Goal: Complete application form: Complete application form

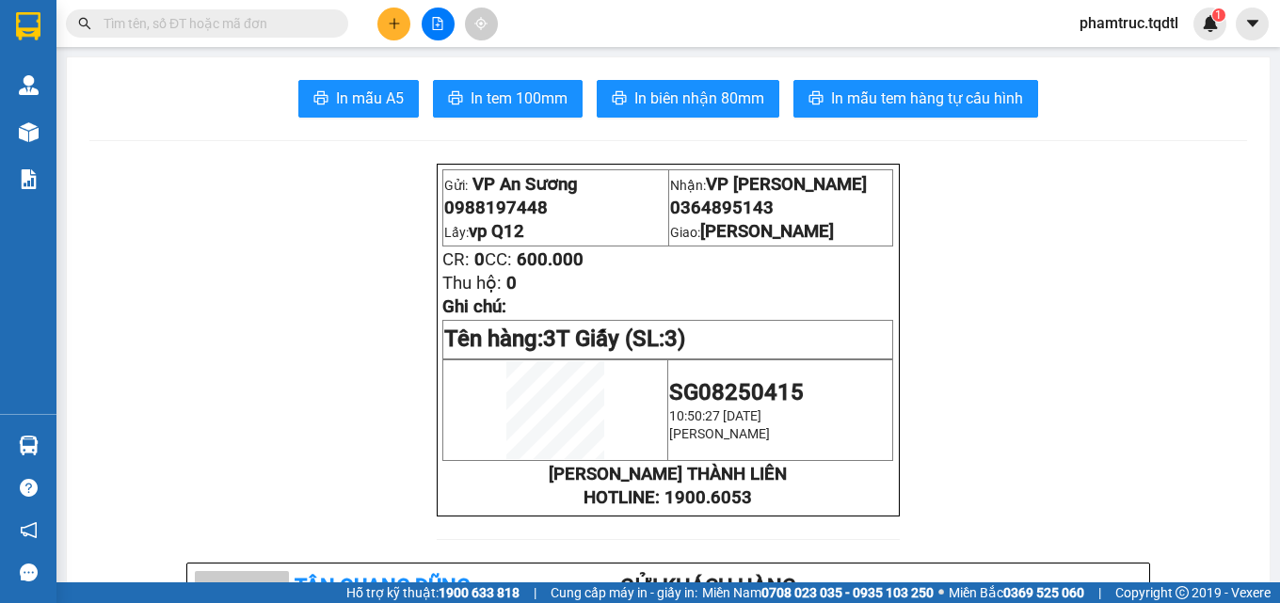
scroll to position [123, 0]
click at [397, 20] on icon "plus" at bounding box center [394, 23] width 13 height 13
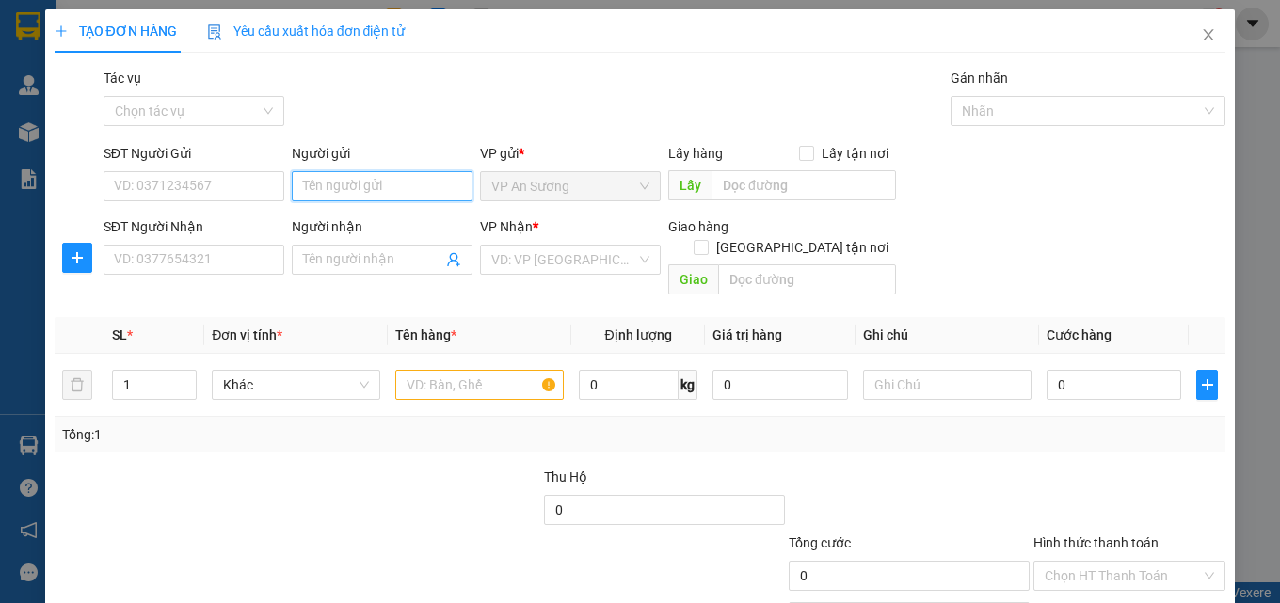
click at [304, 178] on input "Người gửi" at bounding box center [382, 186] width 181 height 30
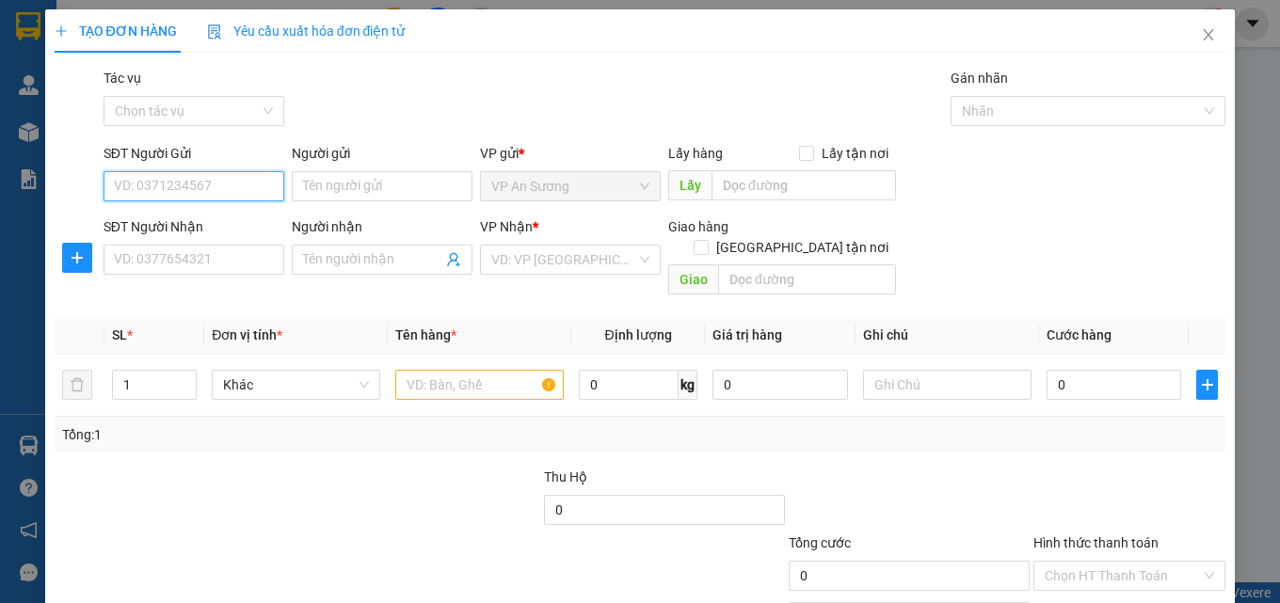
drag, startPoint x: 264, startPoint y: 188, endPoint x: 366, endPoint y: 186, distance: 101.7
click at [265, 188] on input "SĐT Người Gửi" at bounding box center [194, 186] width 181 height 30
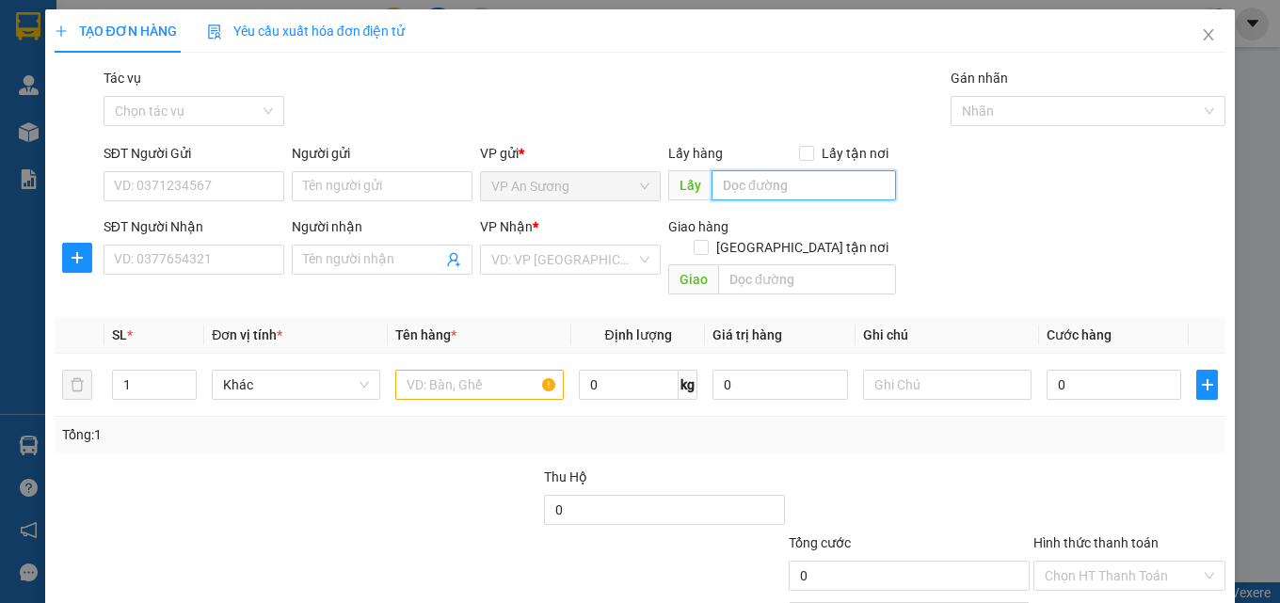
click at [806, 185] on input "text" at bounding box center [804, 185] width 184 height 30
type input "vpQ12"
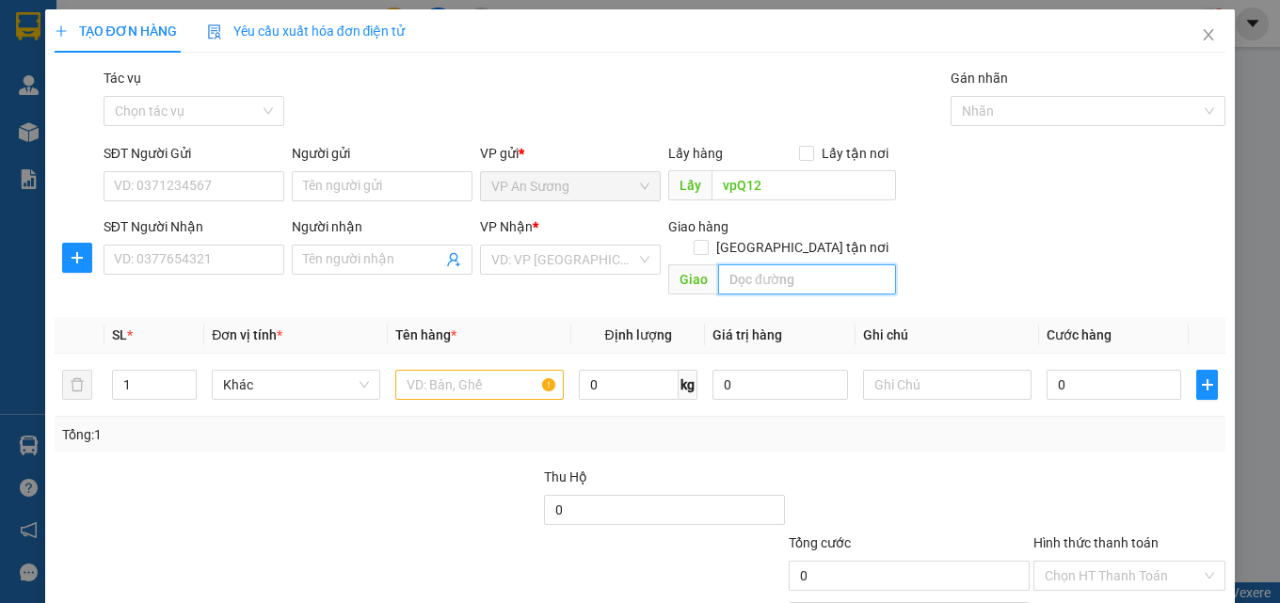
click at [792, 270] on input "text" at bounding box center [807, 279] width 178 height 30
click at [479, 354] on td at bounding box center [480, 385] width 184 height 63
click at [500, 376] on input "text" at bounding box center [479, 385] width 168 height 30
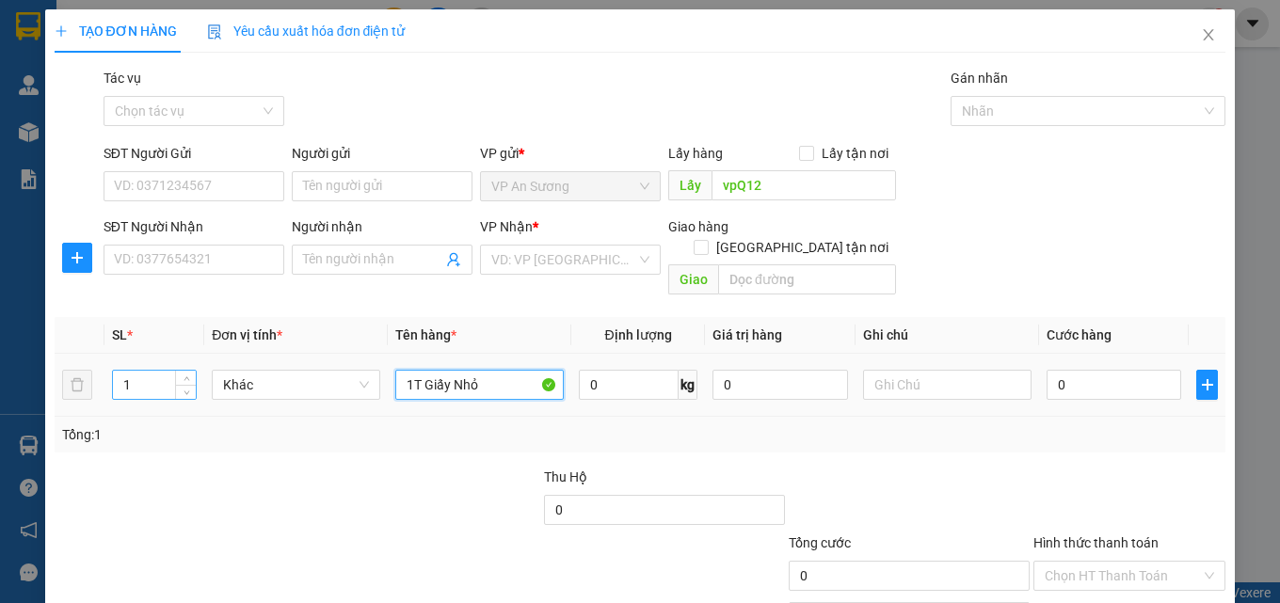
type input "1T Giấy Nhỏ"
click at [117, 371] on input "1" at bounding box center [154, 385] width 83 height 28
click at [212, 203] on div "SĐT Người Gửi VD: 0371234567" at bounding box center [194, 176] width 181 height 66
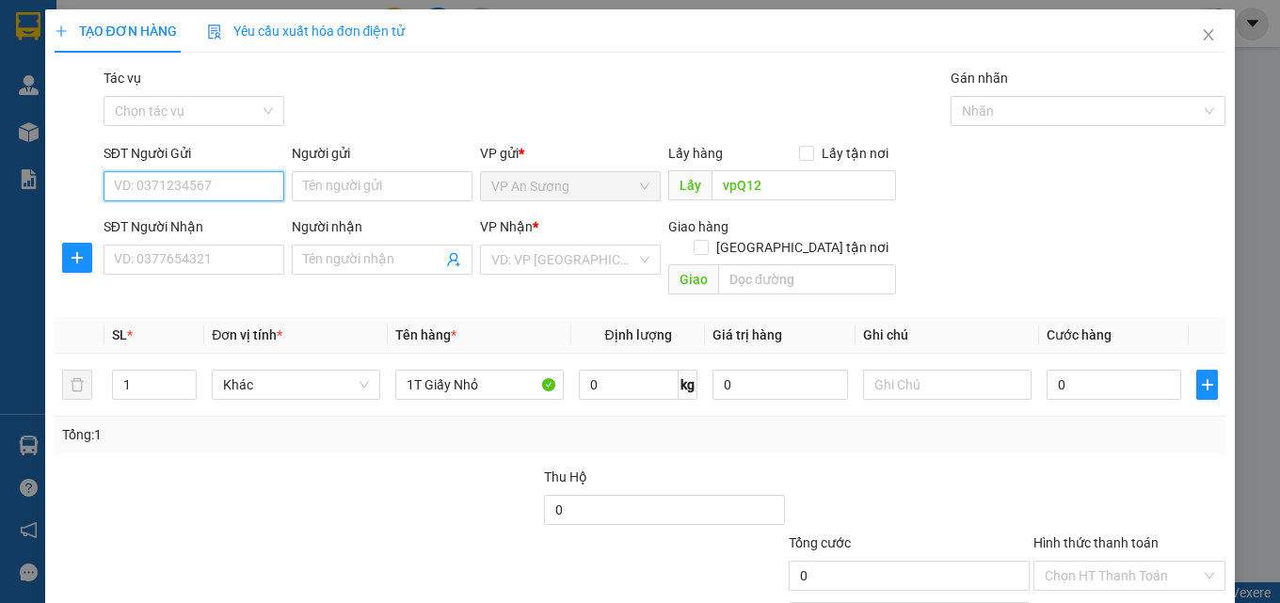
click at [233, 197] on input "SĐT Người Gửi" at bounding box center [194, 186] width 181 height 30
click at [236, 197] on input "SĐT Người Gửi" at bounding box center [194, 186] width 181 height 30
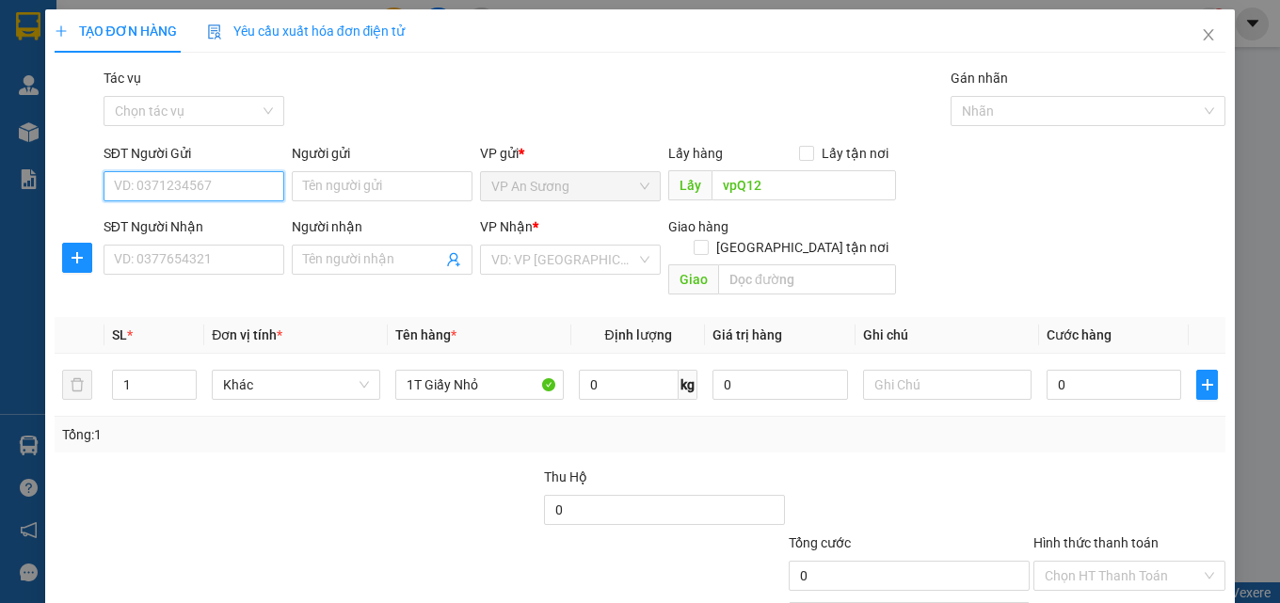
click at [237, 198] on input "SĐT Người Gửi" at bounding box center [194, 186] width 181 height 30
click at [234, 221] on div "0977339645" at bounding box center [192, 224] width 156 height 21
type input "0977339645"
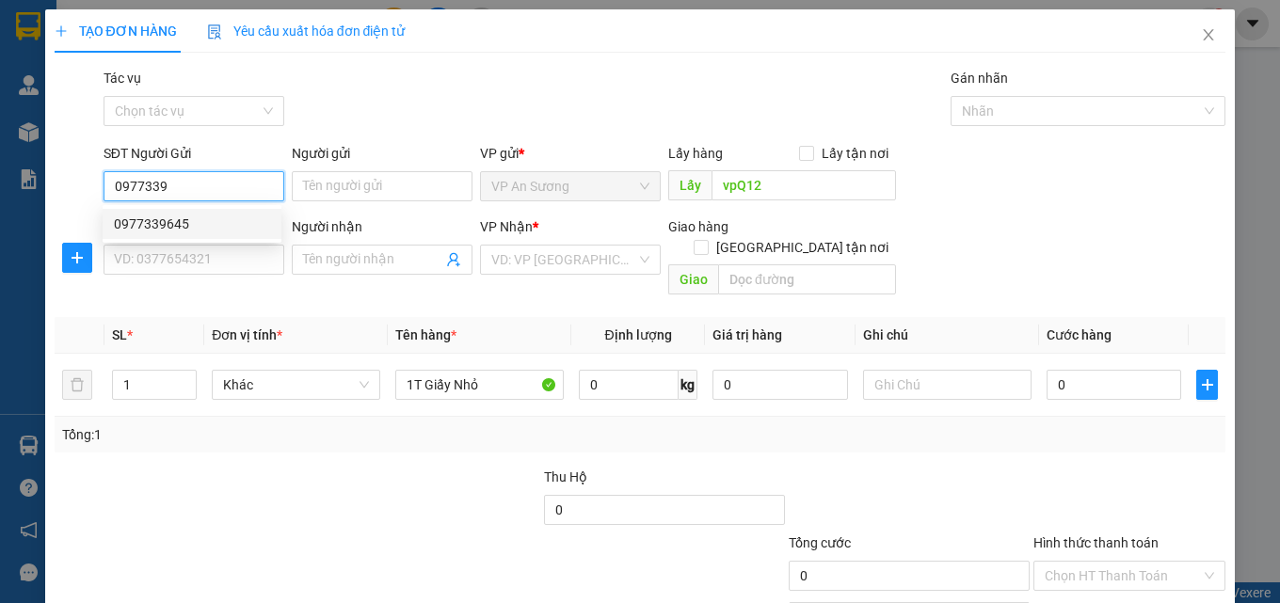
type input "vp Q12"
type input "0964848007"
type input "Hồ Xá"
type input "100.000"
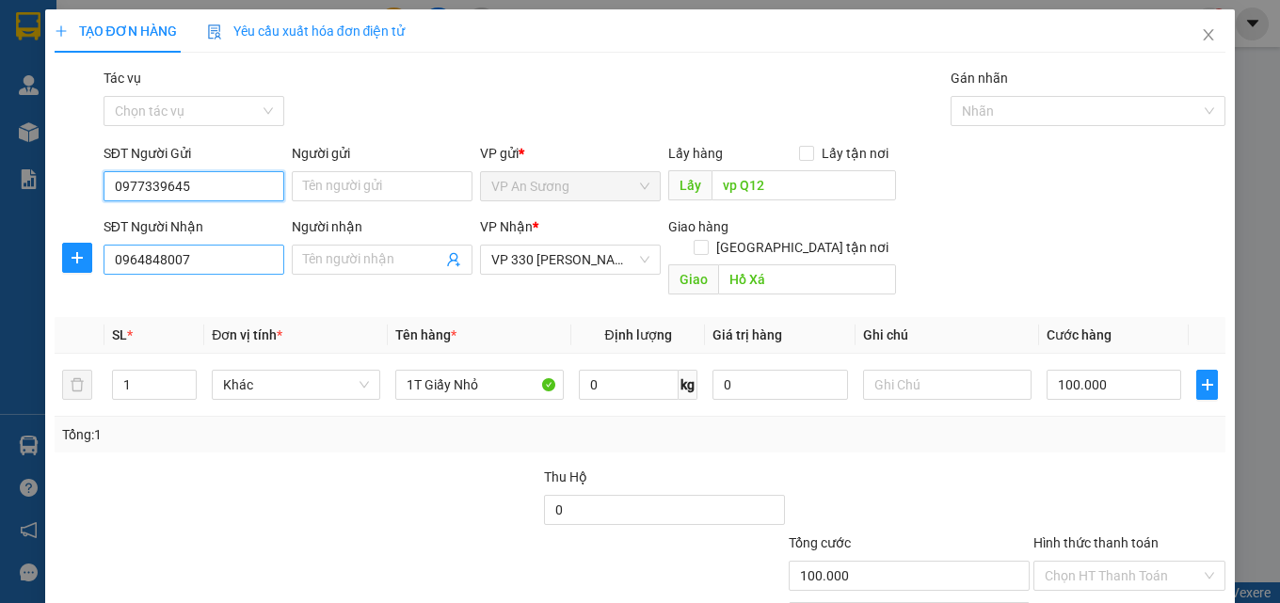
type input "0977339645"
click at [205, 263] on input "0964848007" at bounding box center [194, 260] width 181 height 30
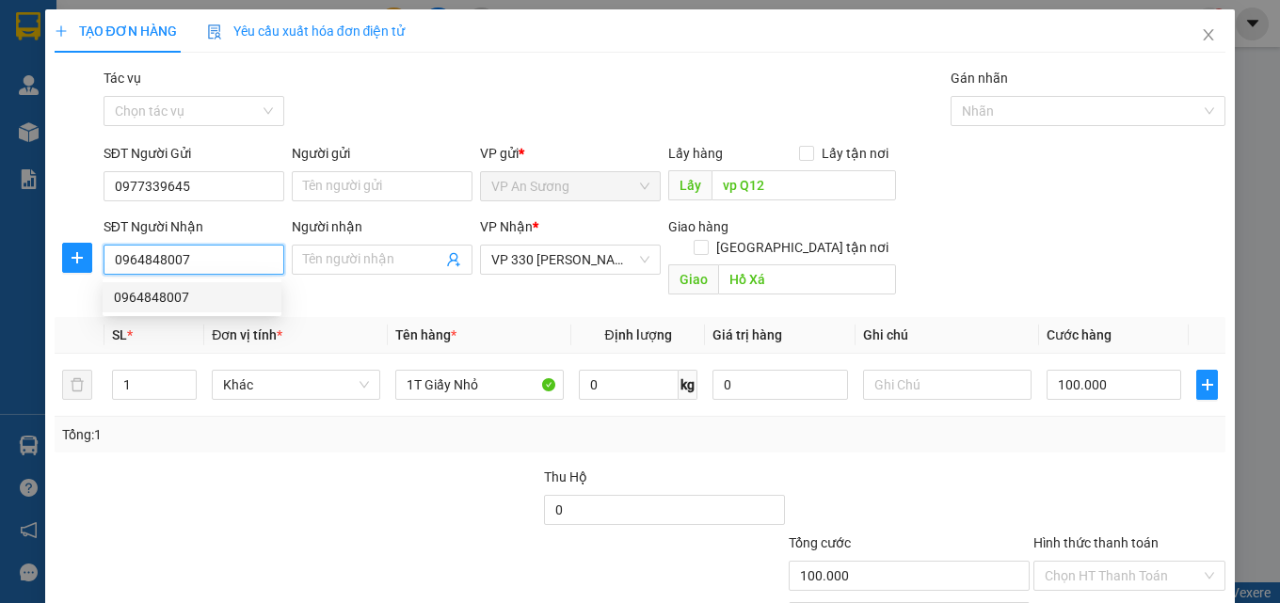
click at [205, 263] on input "0964848007" at bounding box center [194, 260] width 181 height 30
click at [200, 264] on input "0964848007" at bounding box center [194, 260] width 181 height 30
click at [206, 264] on input "0964848007" at bounding box center [194, 260] width 181 height 30
click at [208, 264] on input "0964848007" at bounding box center [194, 260] width 181 height 30
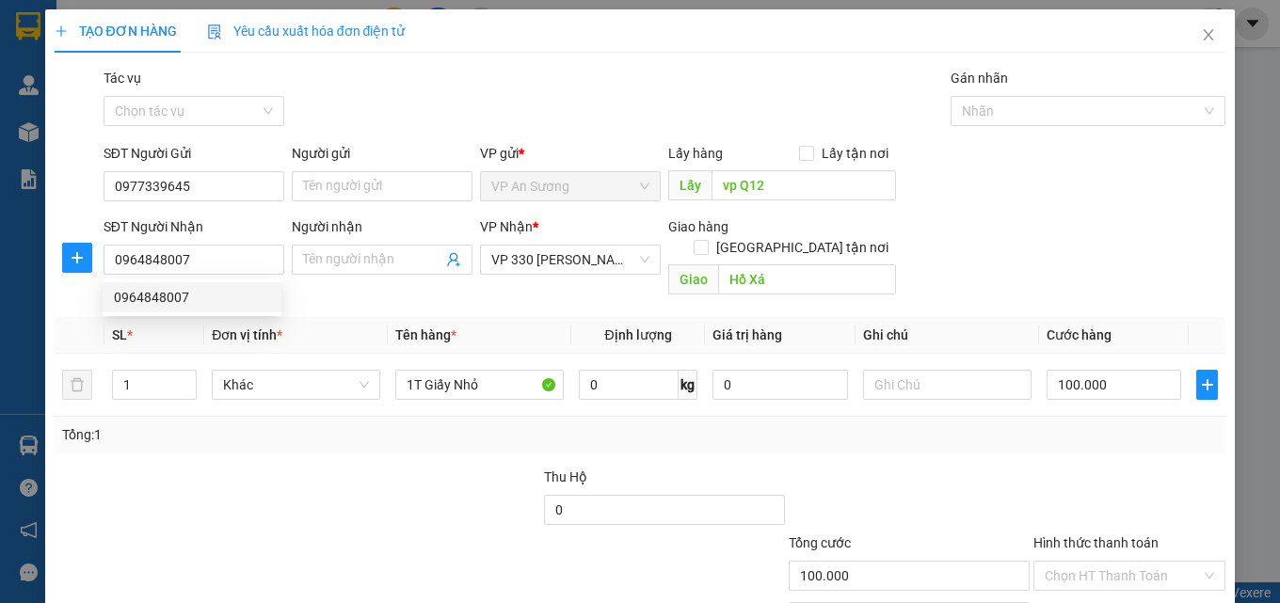
click at [1128, 236] on div "SĐT Người Nhận 0964848007 Người nhận Tên người nhận VP Nhận * VP 330 [PERSON_NA…" at bounding box center [665, 259] width 1130 height 87
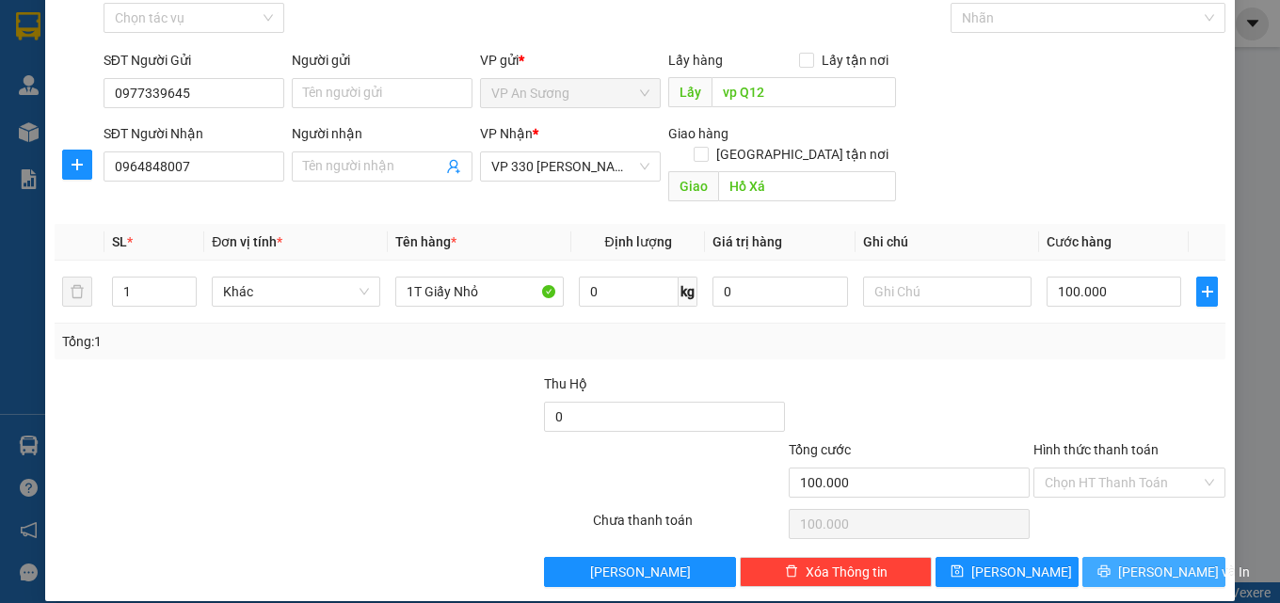
click at [1154, 562] on span "[PERSON_NAME] và In" at bounding box center [1184, 572] width 132 height 21
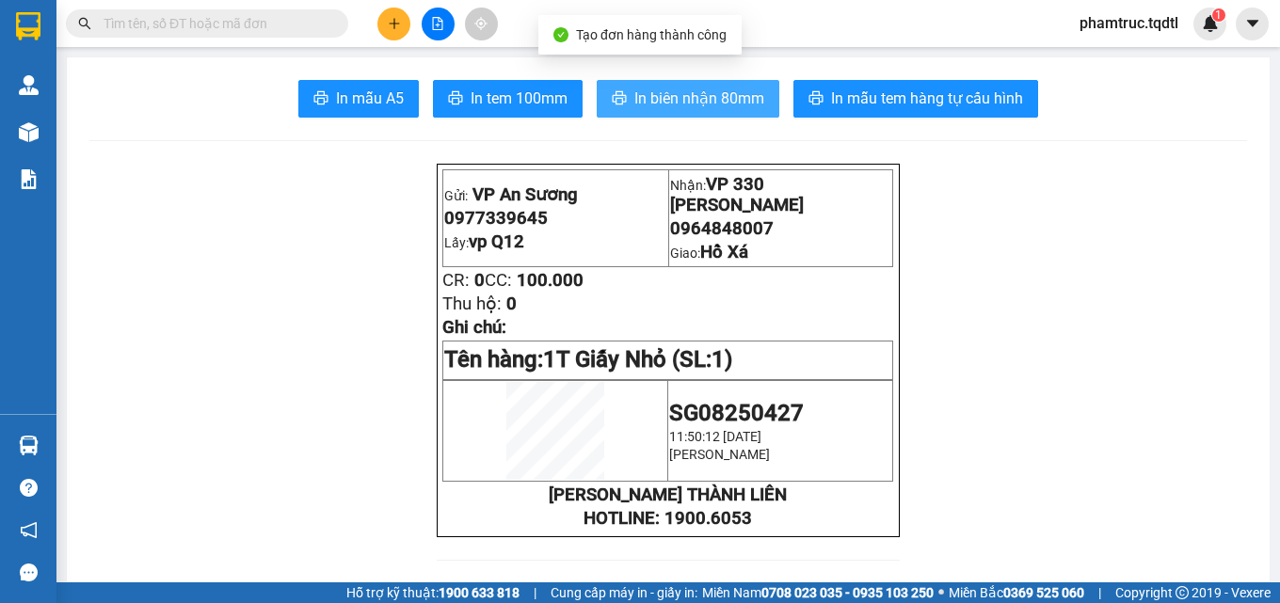
click at [704, 96] on span "In biên nhận 80mm" at bounding box center [699, 99] width 130 height 24
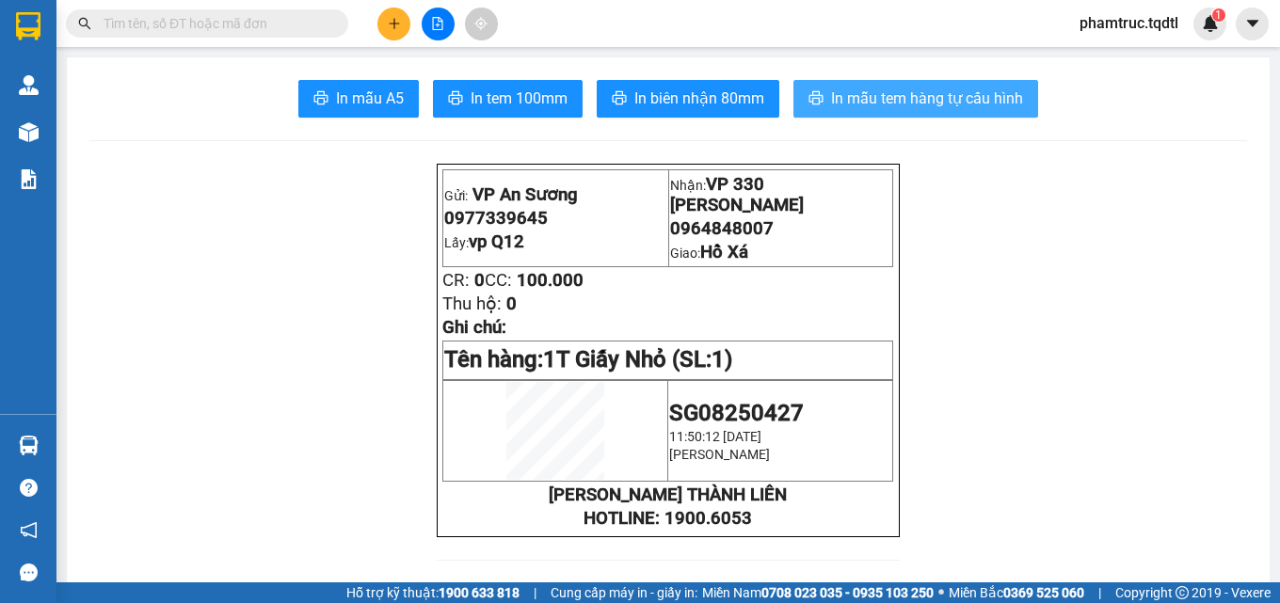
click at [1002, 100] on span "In mẫu tem hàng tự cấu hình" at bounding box center [927, 99] width 192 height 24
